Goal: Task Accomplishment & Management: Manage account settings

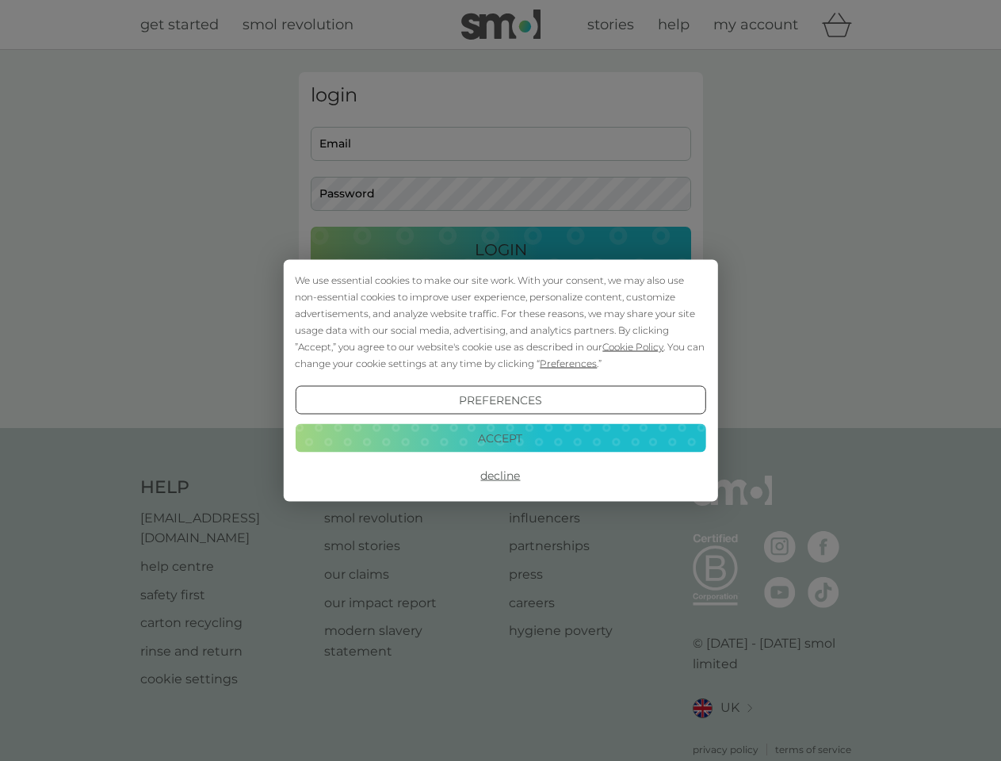
click at [633, 346] on span "Cookie Policy" at bounding box center [632, 347] width 61 height 12
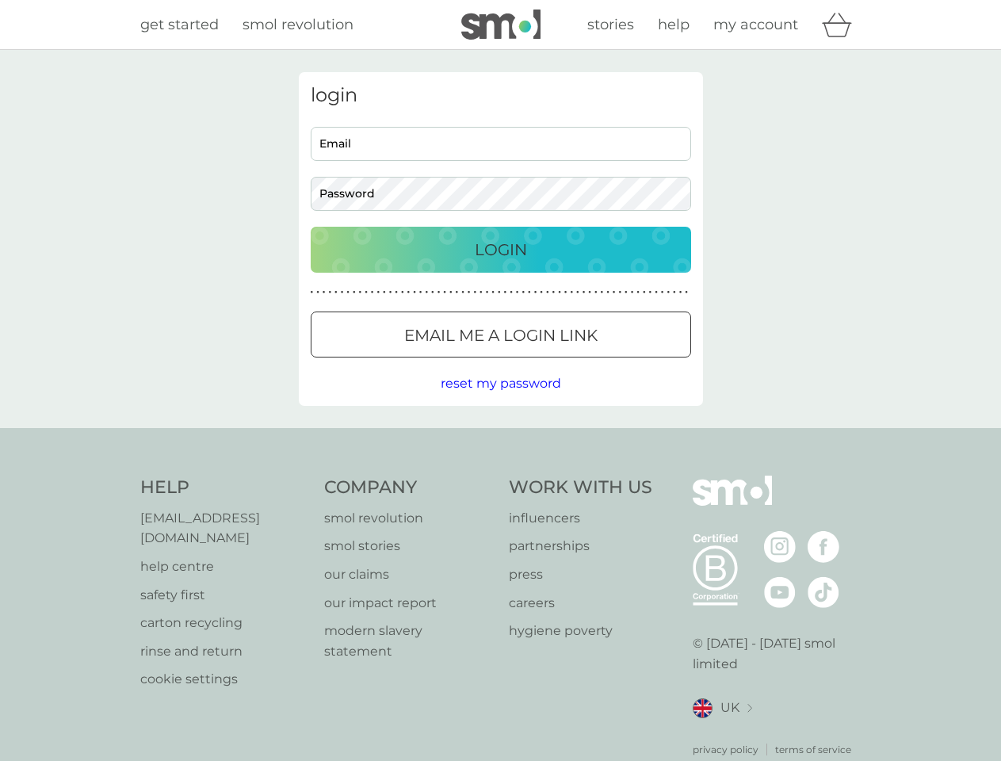
click at [567, 363] on div "login Email Password Login ● ● ● ● ● ● ● ● ● ● ● ● ● ● ● ● ● ● ● ● ● ● ● ● ● ● …" at bounding box center [501, 239] width 404 height 334
click at [500, 400] on div "login Email Password Login ● ● ● ● ● ● ● ● ● ● ● ● ● ● ● ● ● ● ● ● ● ● ● ● ● ● …" at bounding box center [501, 239] width 404 height 334
click at [500, 476] on div "Help [EMAIL_ADDRESS][DOMAIN_NAME] help centre safety first carton recycling rin…" at bounding box center [500, 616] width 721 height 281
click at [500, 438] on div "Help [EMAIL_ADDRESS][DOMAIN_NAME] help centre safety first carton recycling rin…" at bounding box center [500, 616] width 1001 height 377
